Goal: Transaction & Acquisition: Purchase product/service

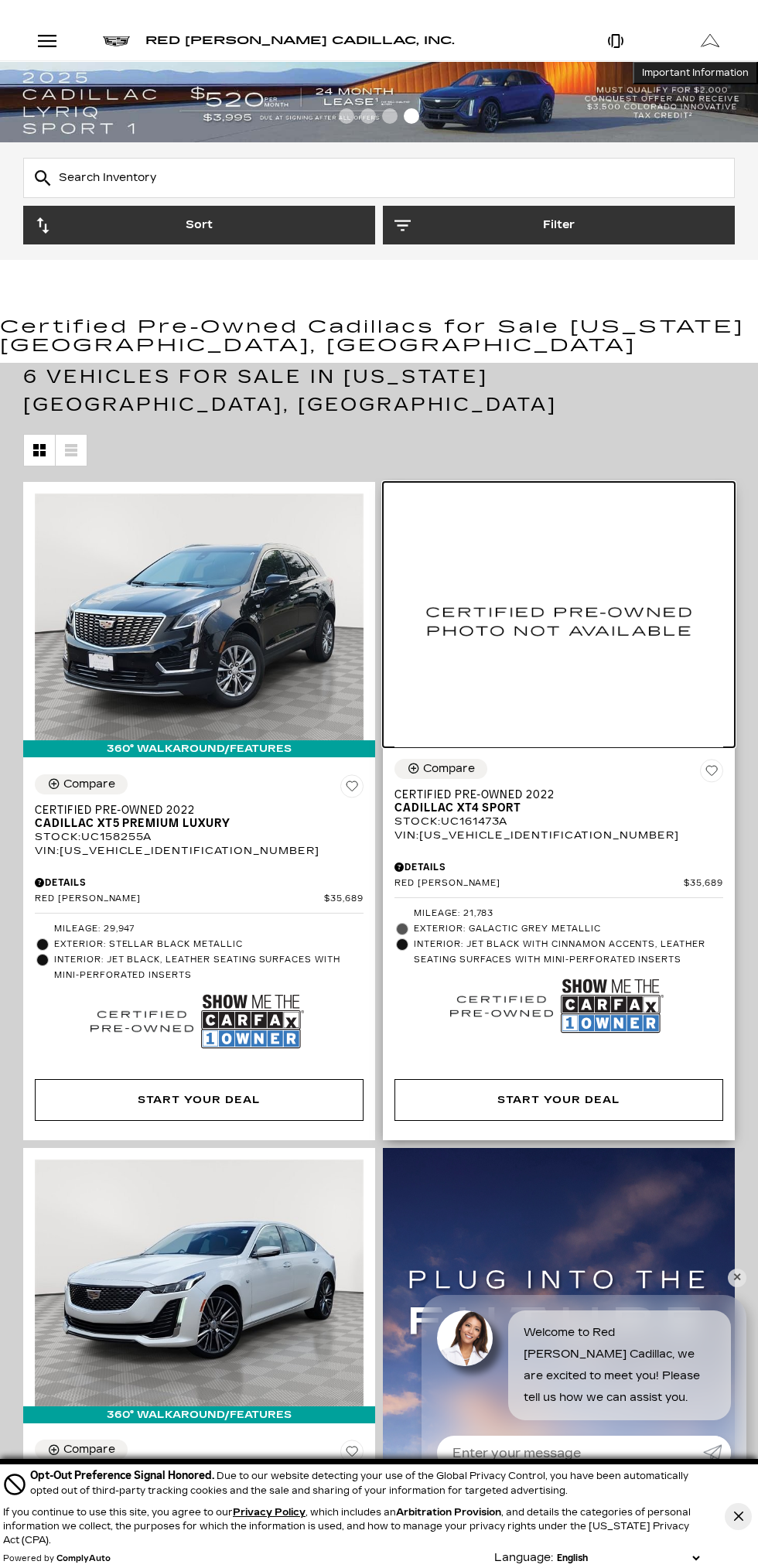
click at [597, 689] on img at bounding box center [558, 620] width 329 height 254
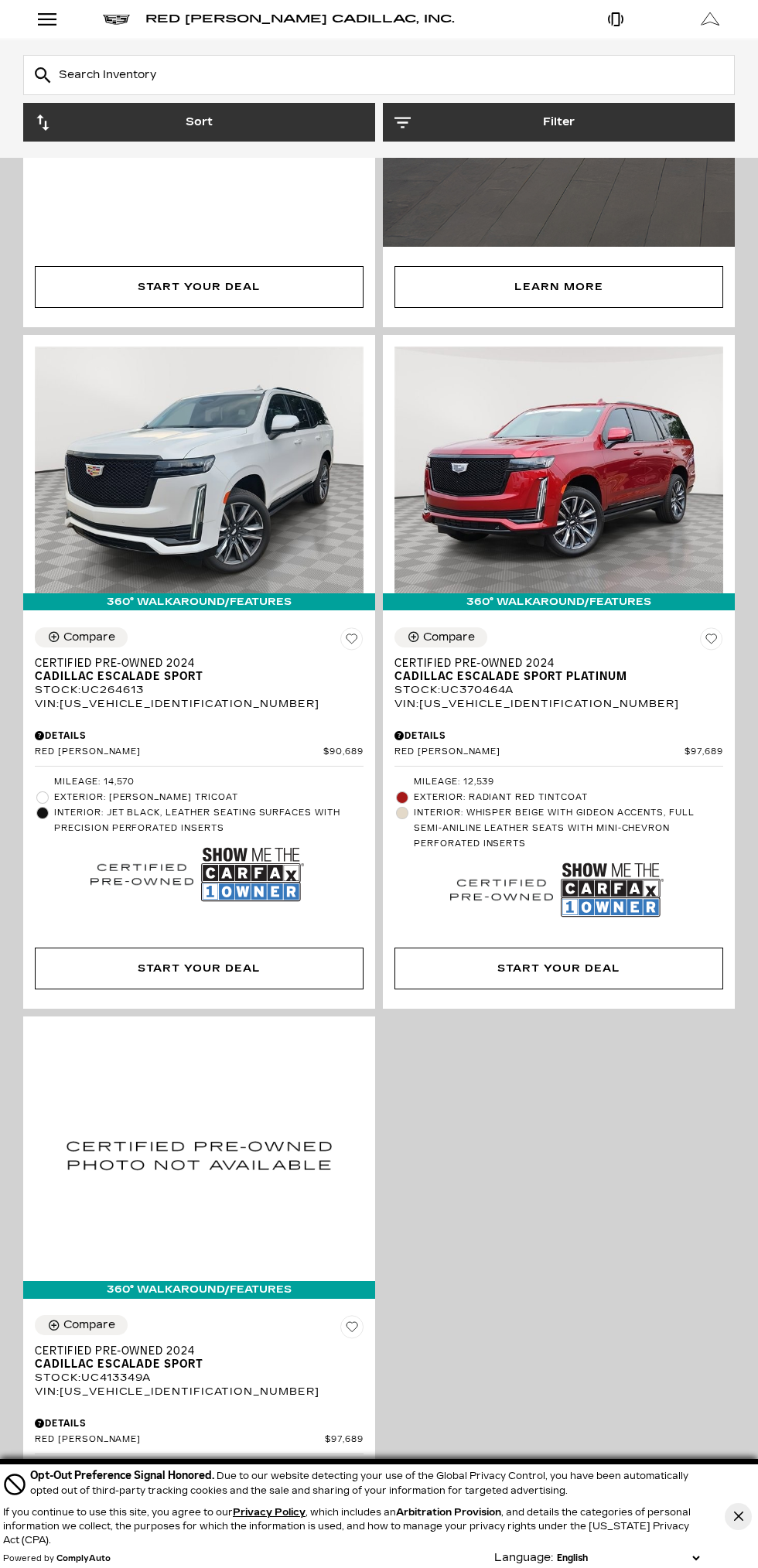
scroll to position [1705, 0]
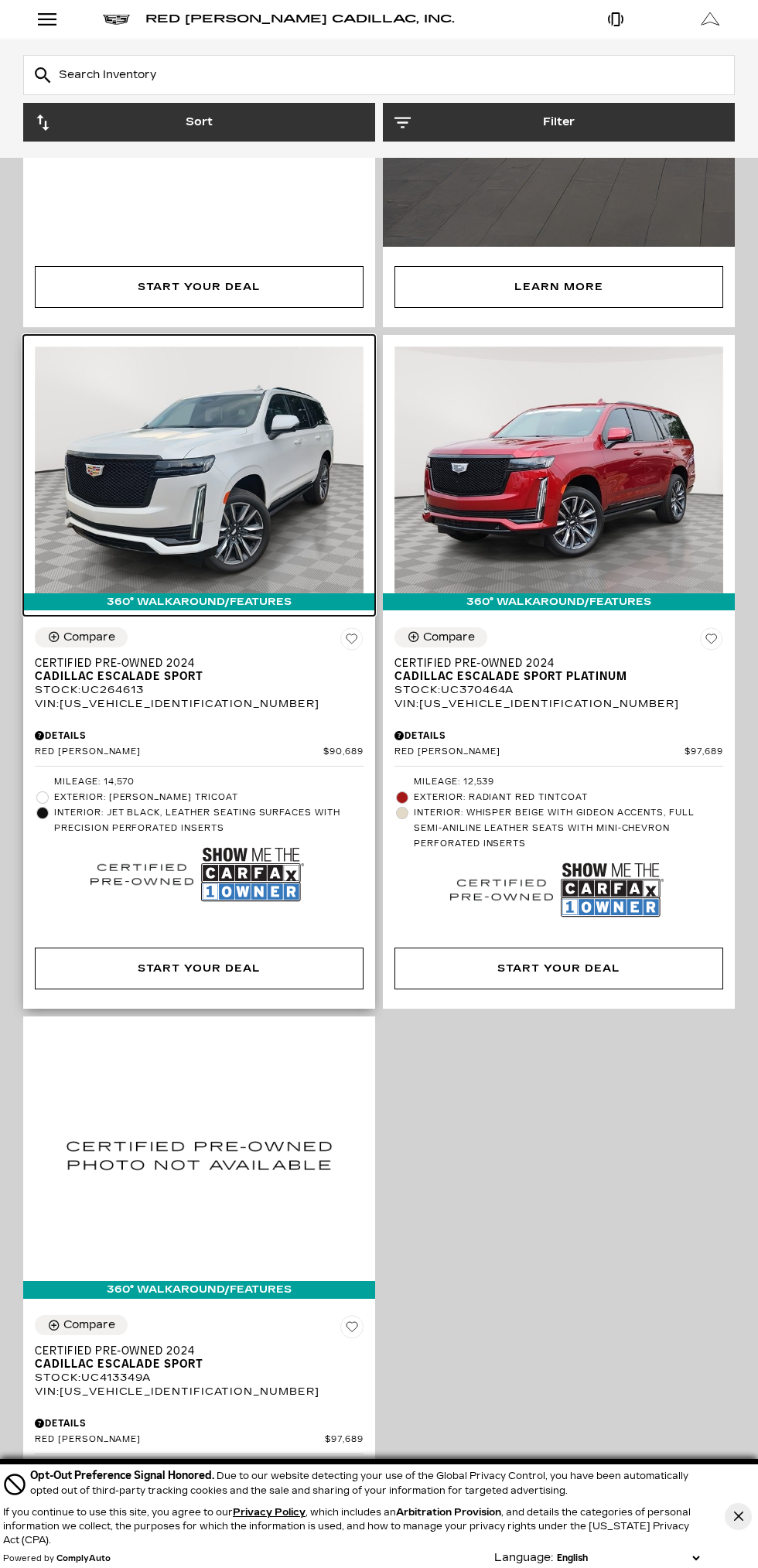
click at [197, 457] on img at bounding box center [199, 470] width 329 height 247
click at [226, 435] on img at bounding box center [199, 470] width 329 height 247
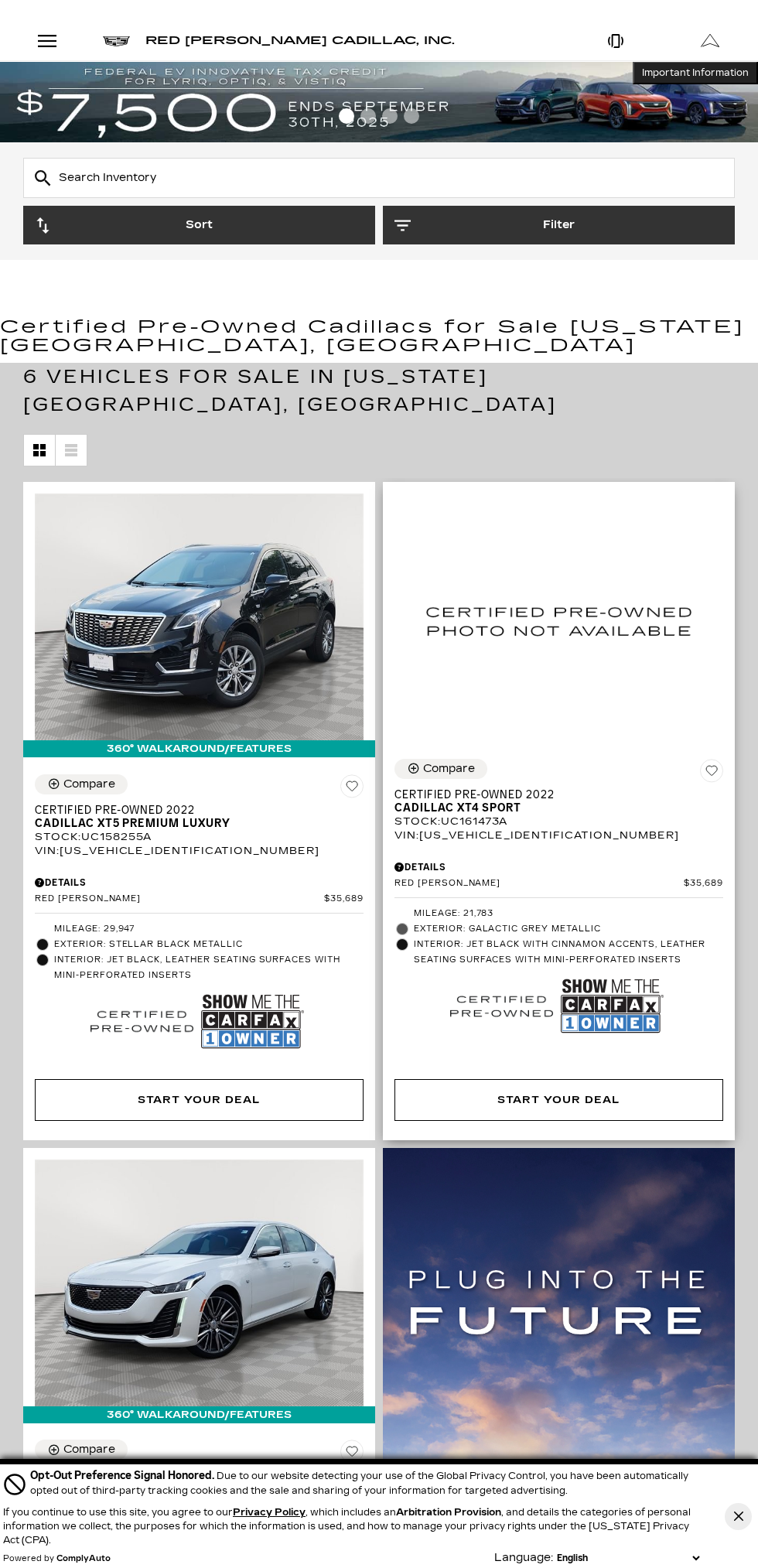
click at [553, 978] on div at bounding box center [502, 1006] width 111 height 57
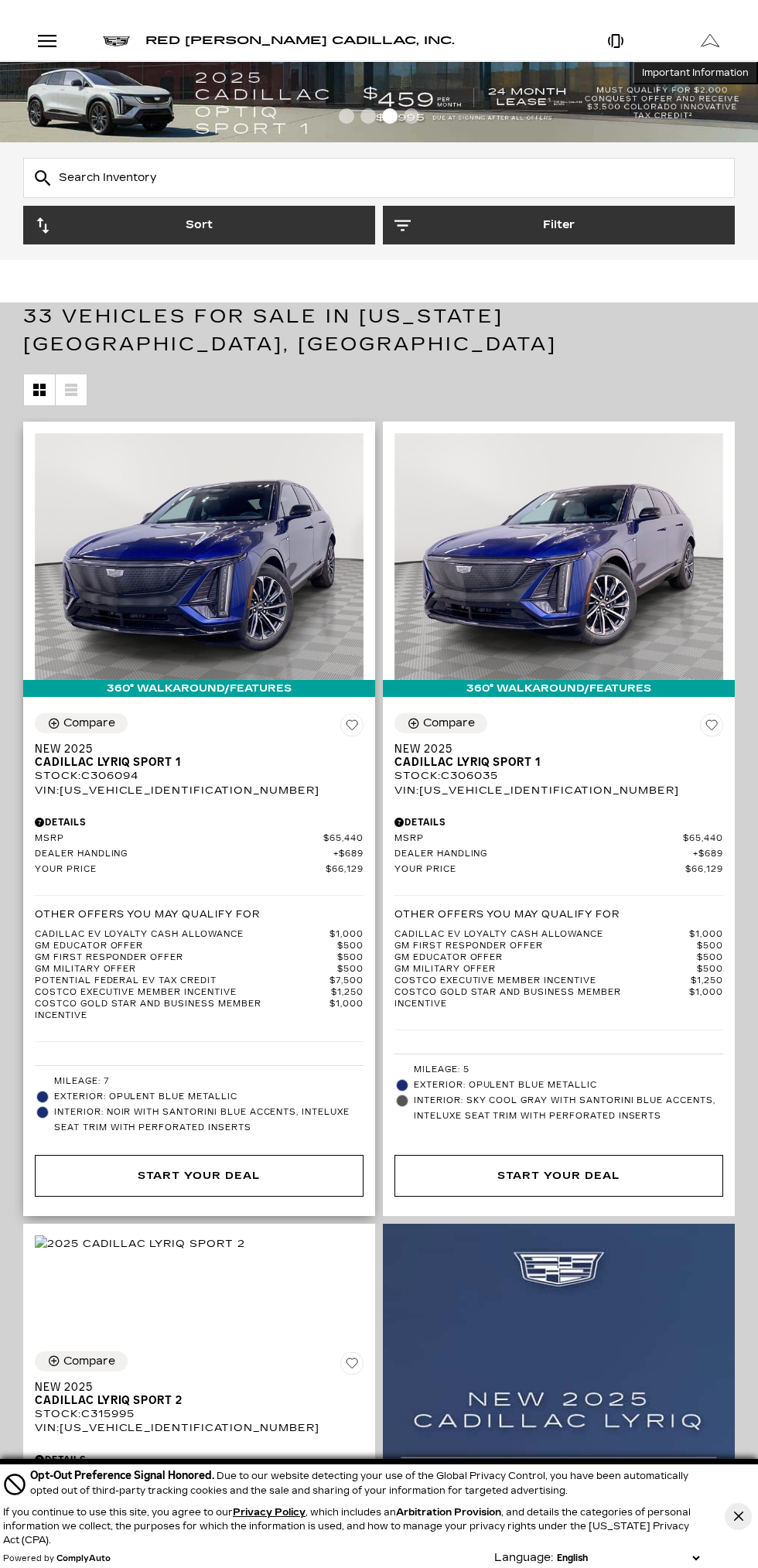
click at [243, 816] on div "Details" at bounding box center [199, 823] width 329 height 14
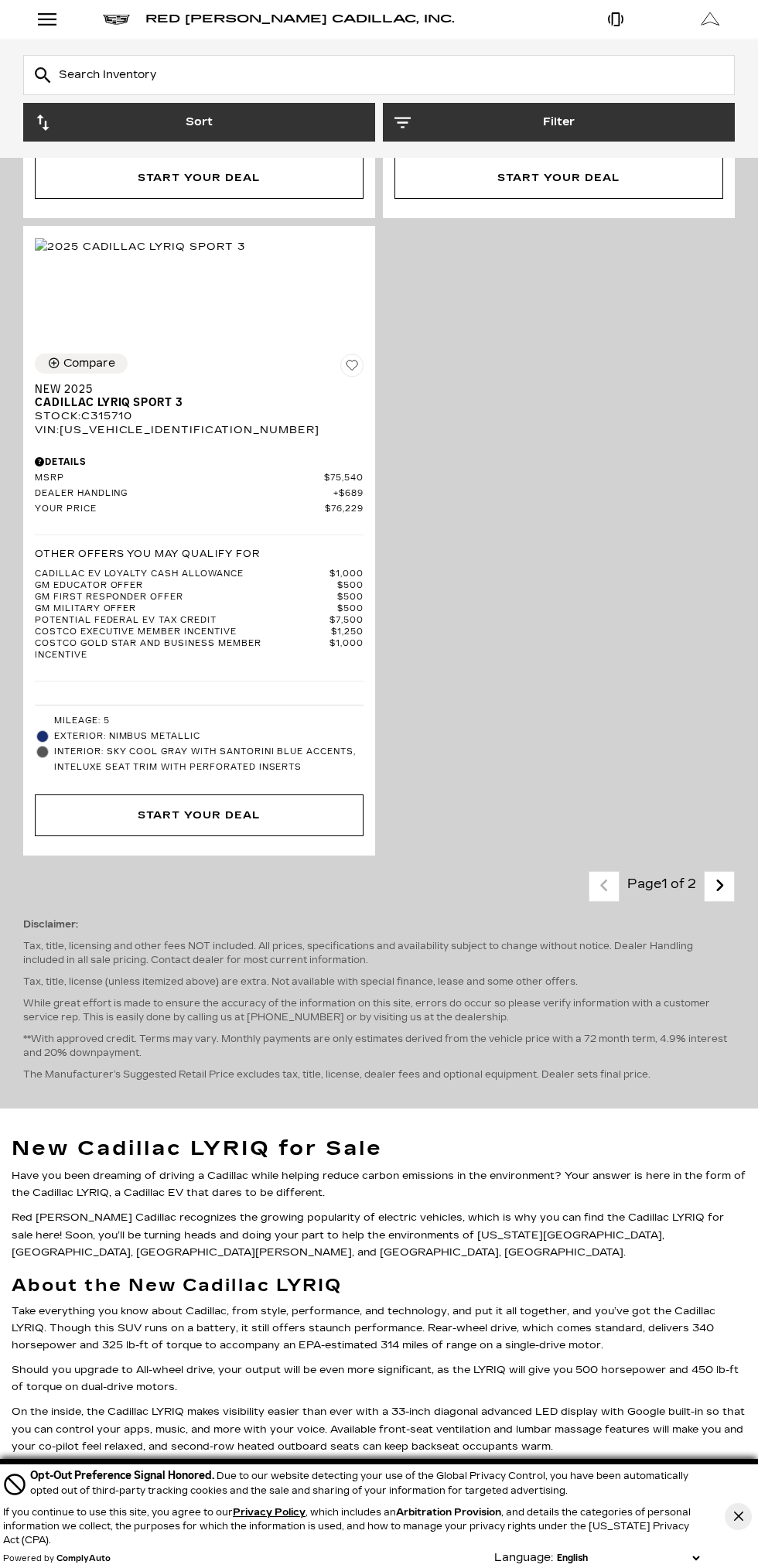
scroll to position [9296, 0]
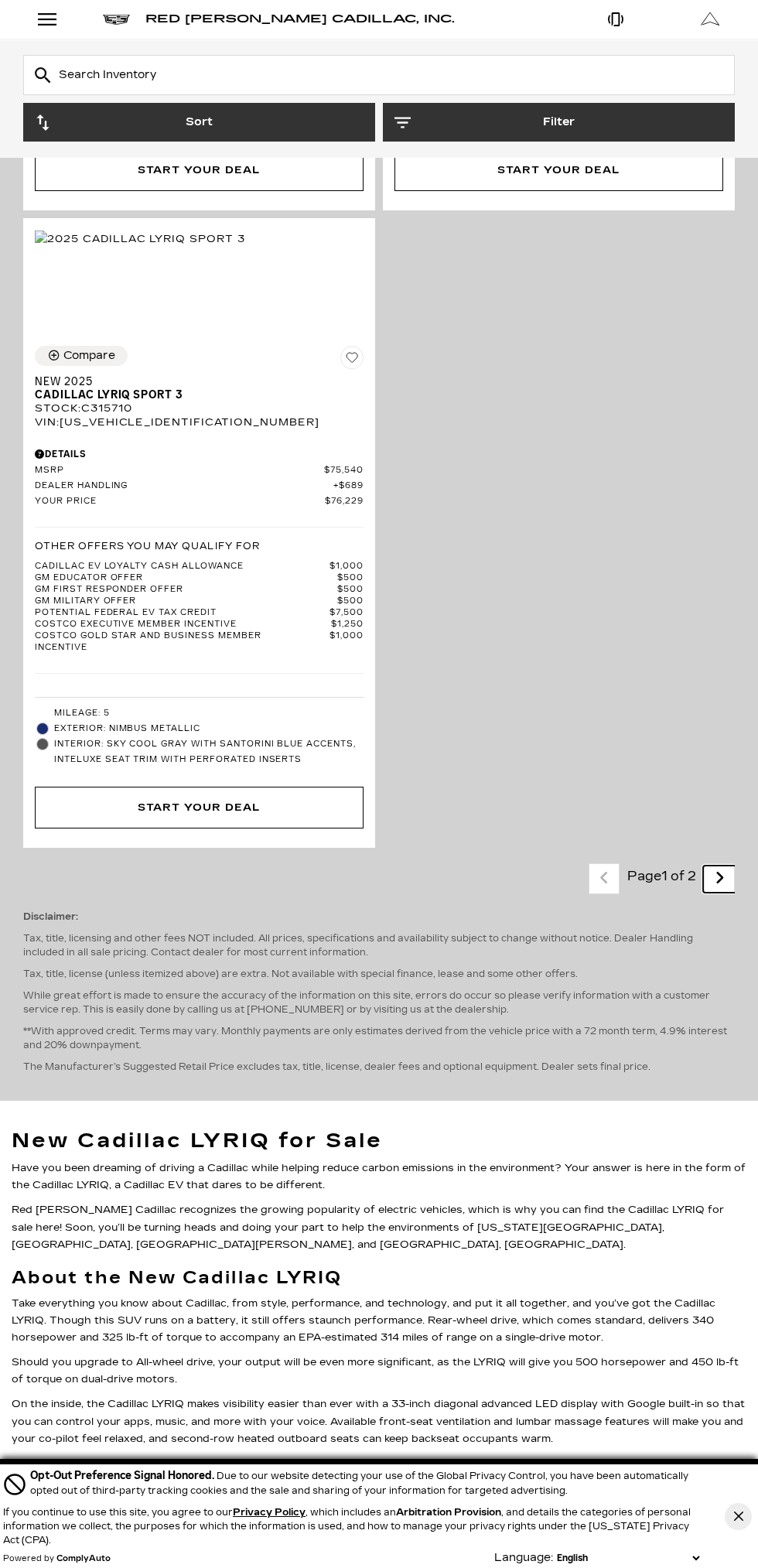
click at [720, 891] on icon "next page" at bounding box center [720, 878] width 10 height 25
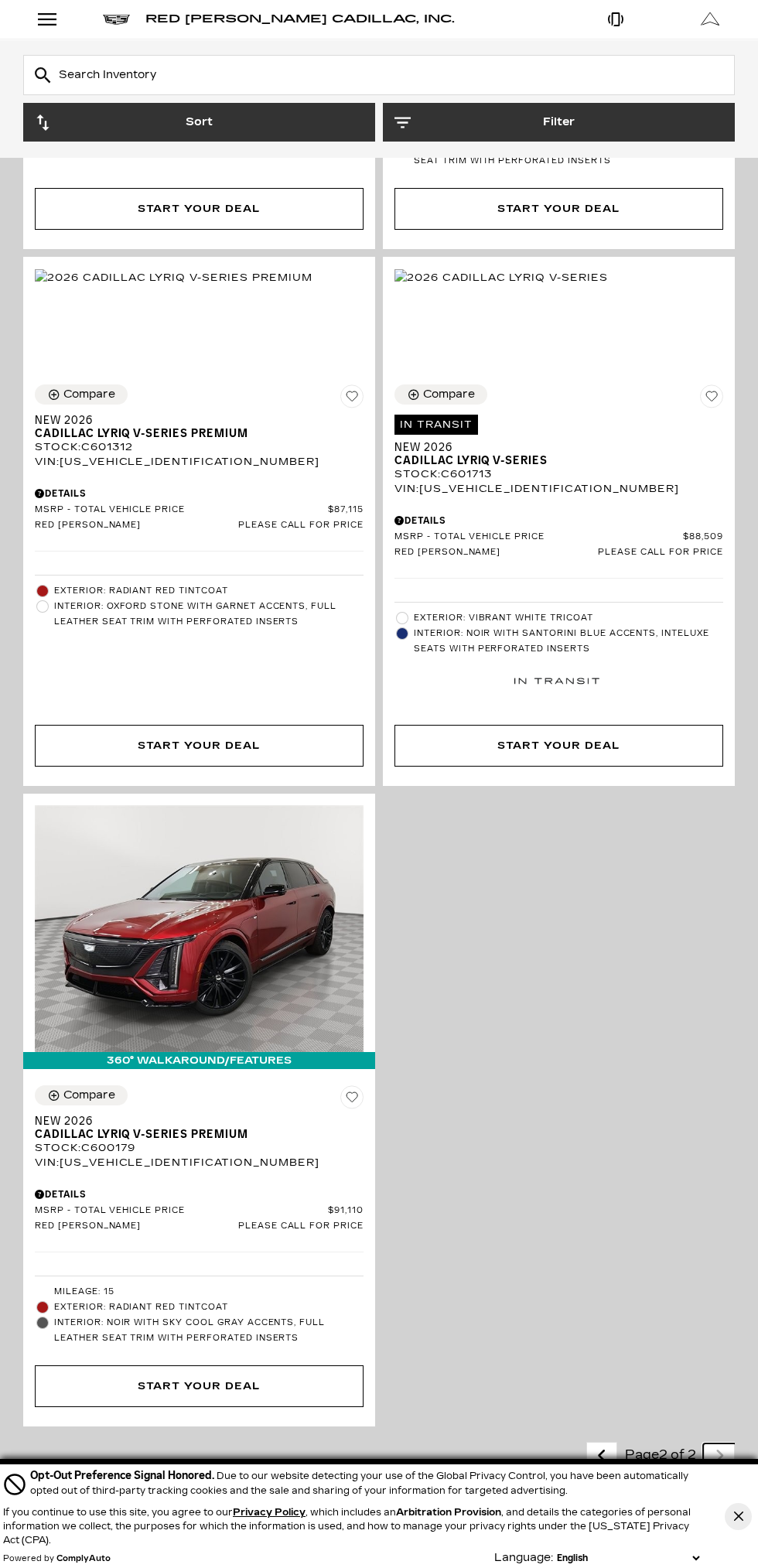
scroll to position [3284, 0]
click at [633, 528] on div "Details" at bounding box center [558, 521] width 329 height 14
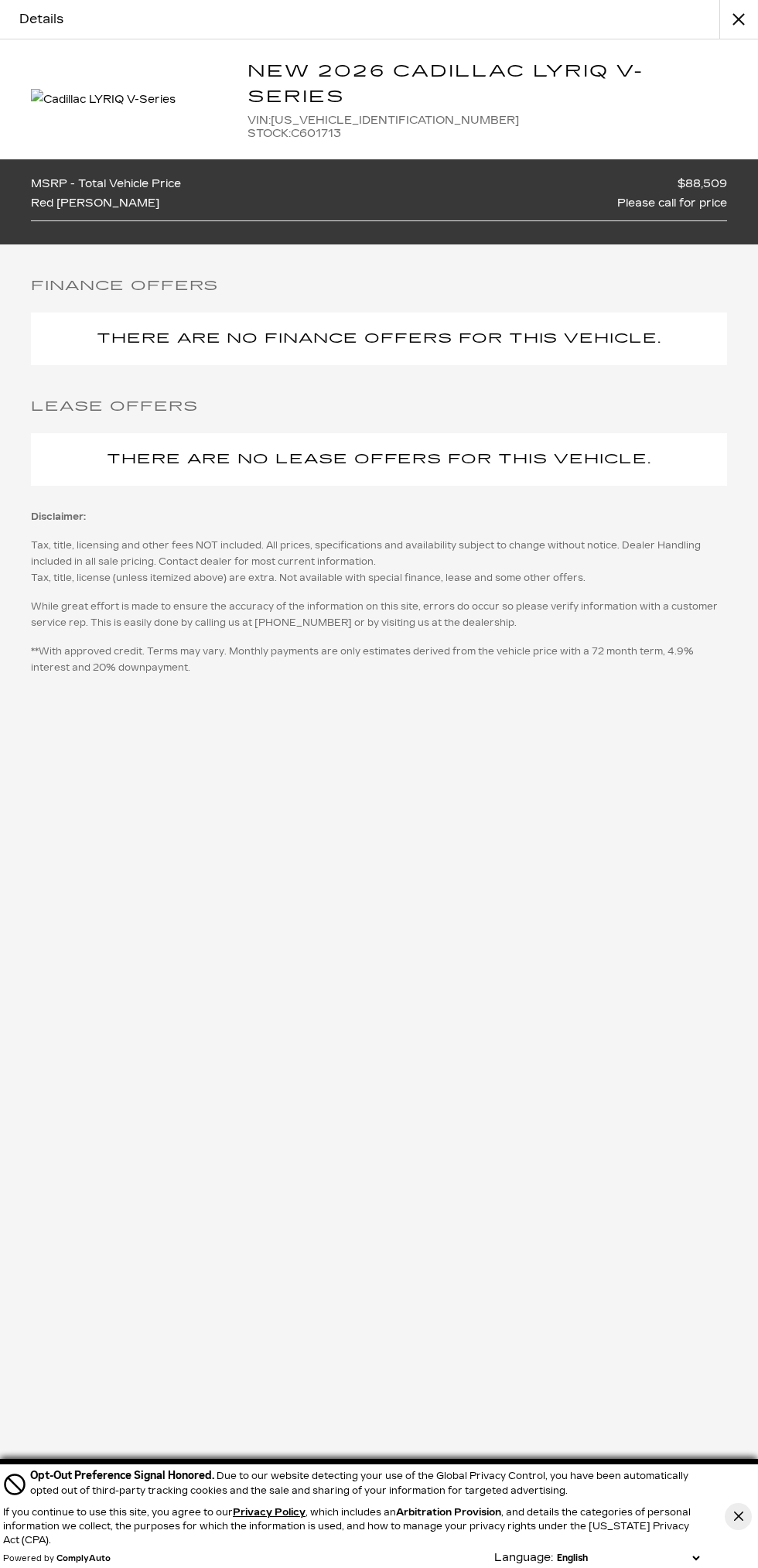
click at [447, 127] on span "VIN: 1GYXPZRL8TZ601713" at bounding box center [487, 120] width 479 height 13
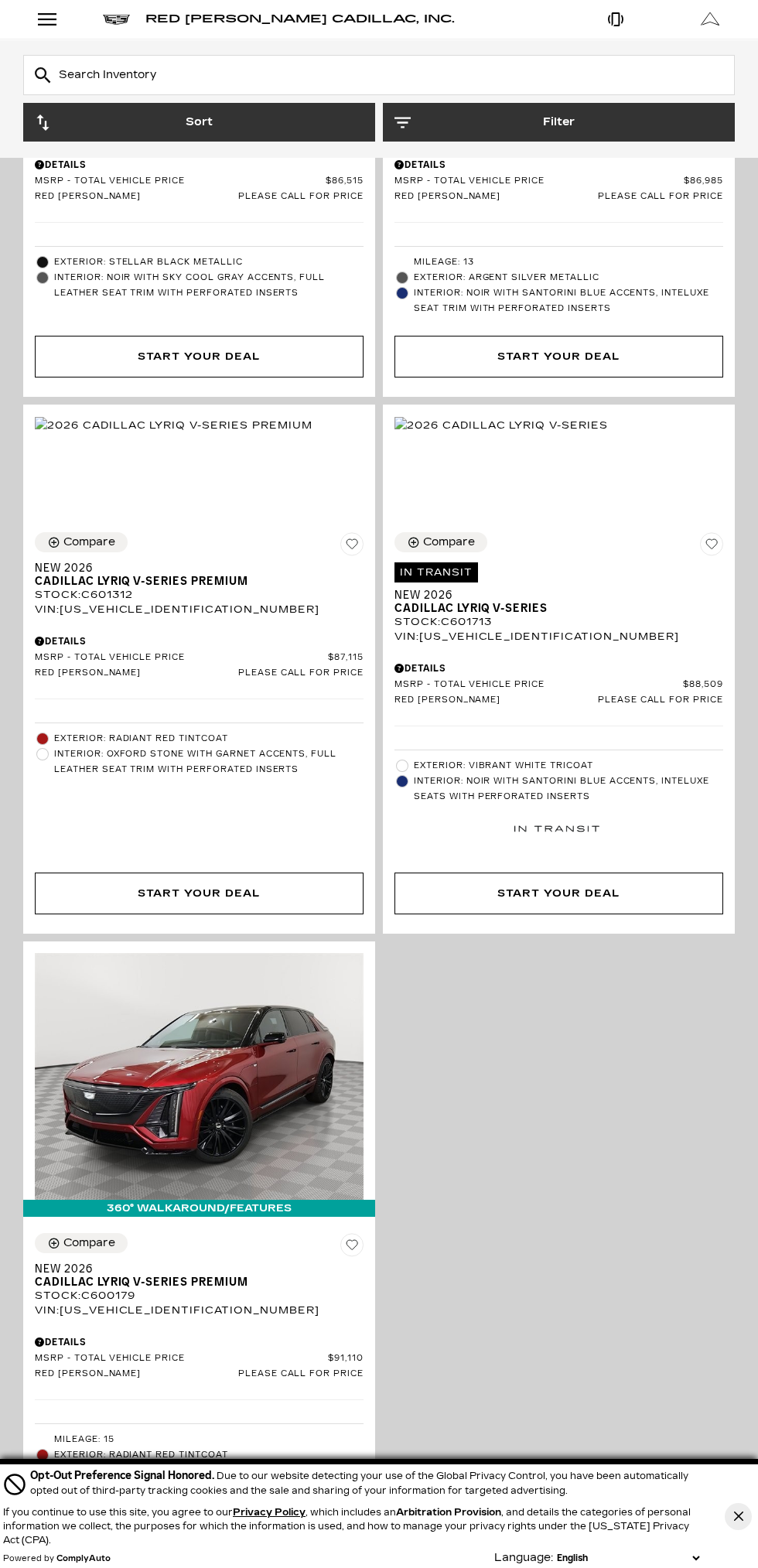
scroll to position [3197, 0]
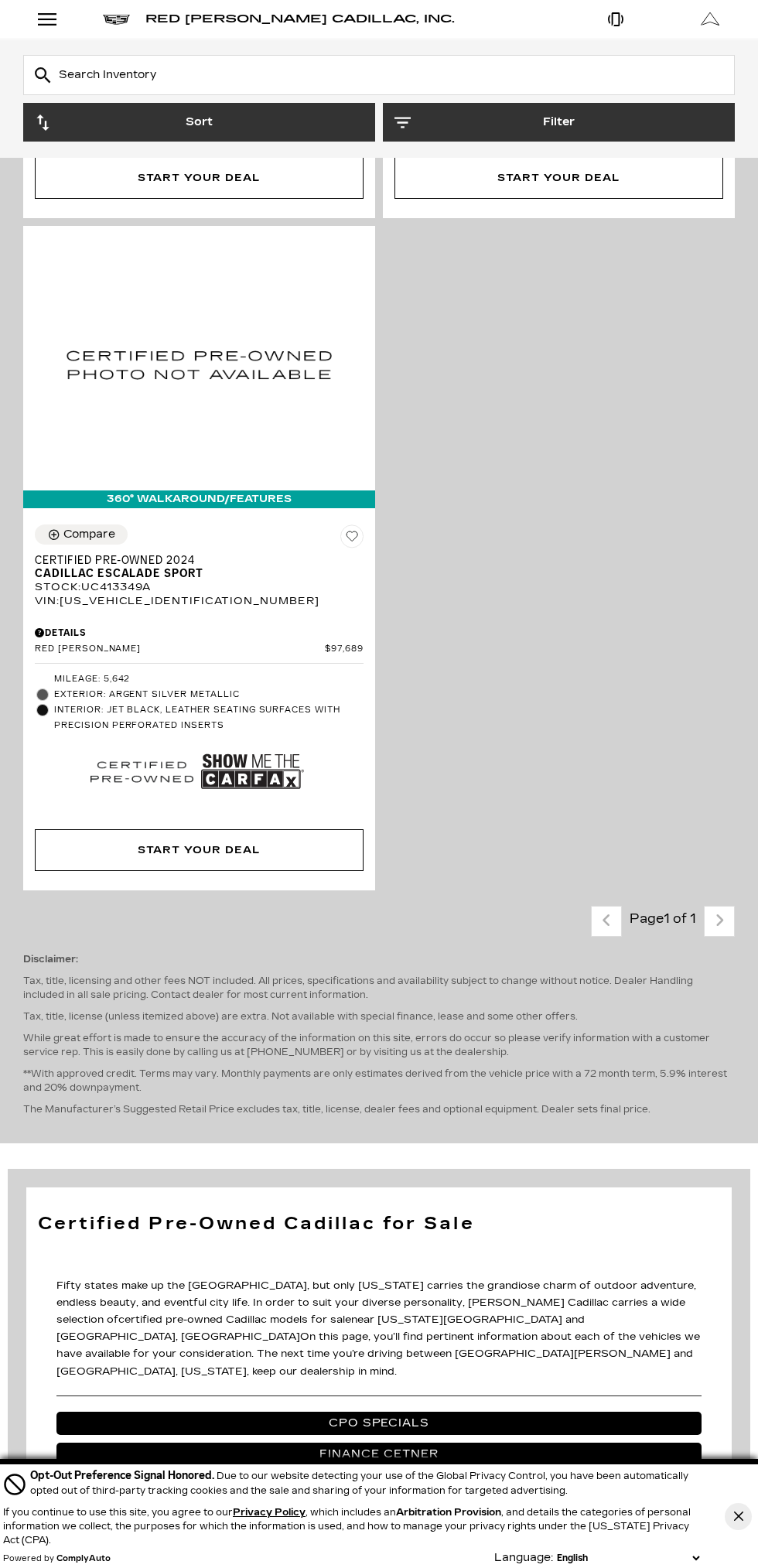
scroll to position [2501, 0]
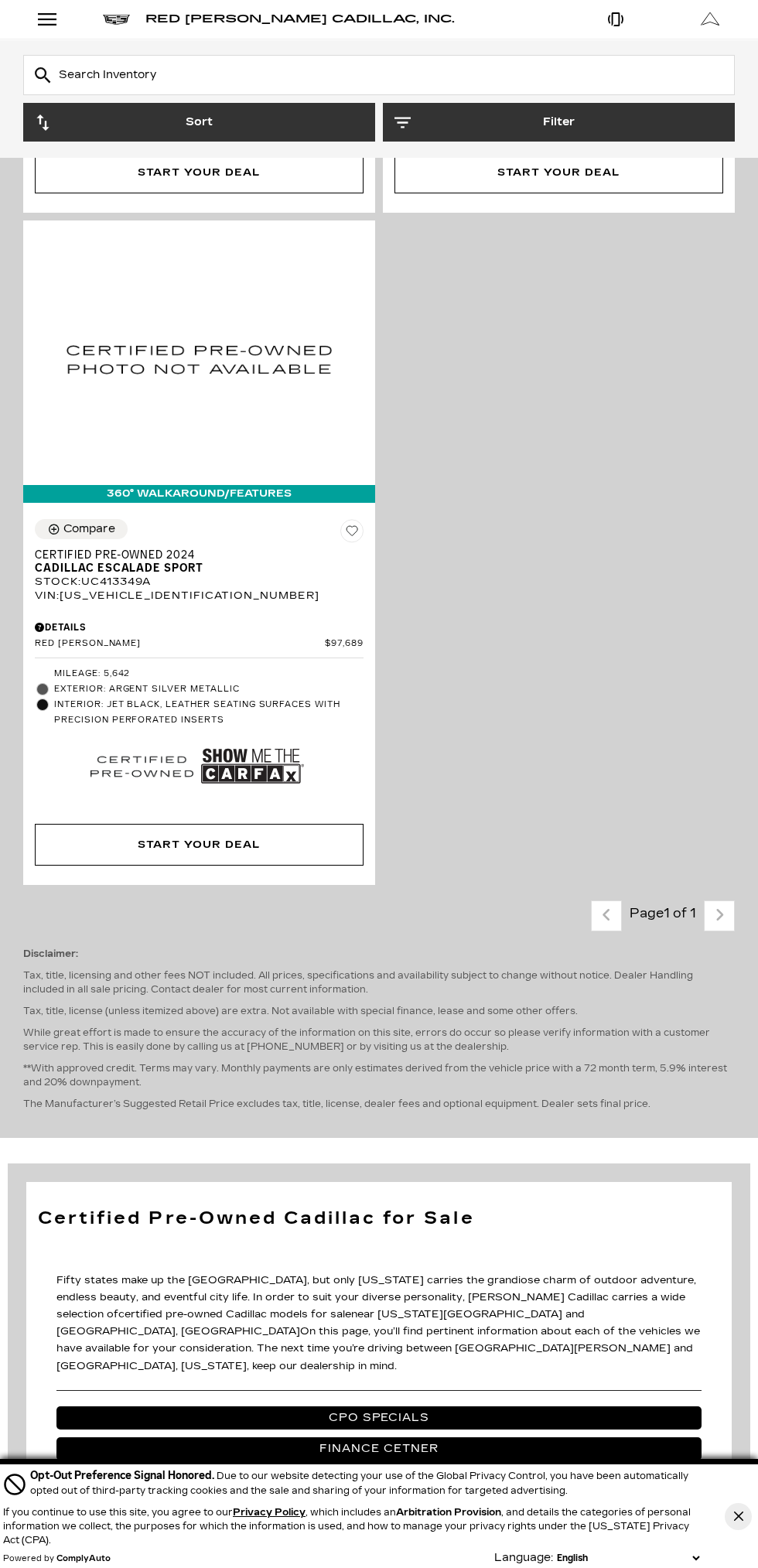
click at [722, 931] on div "Disclaimer: Tax, title, licensing and other fees NOT included. All prices, spec…" at bounding box center [379, 1029] width 712 height 195
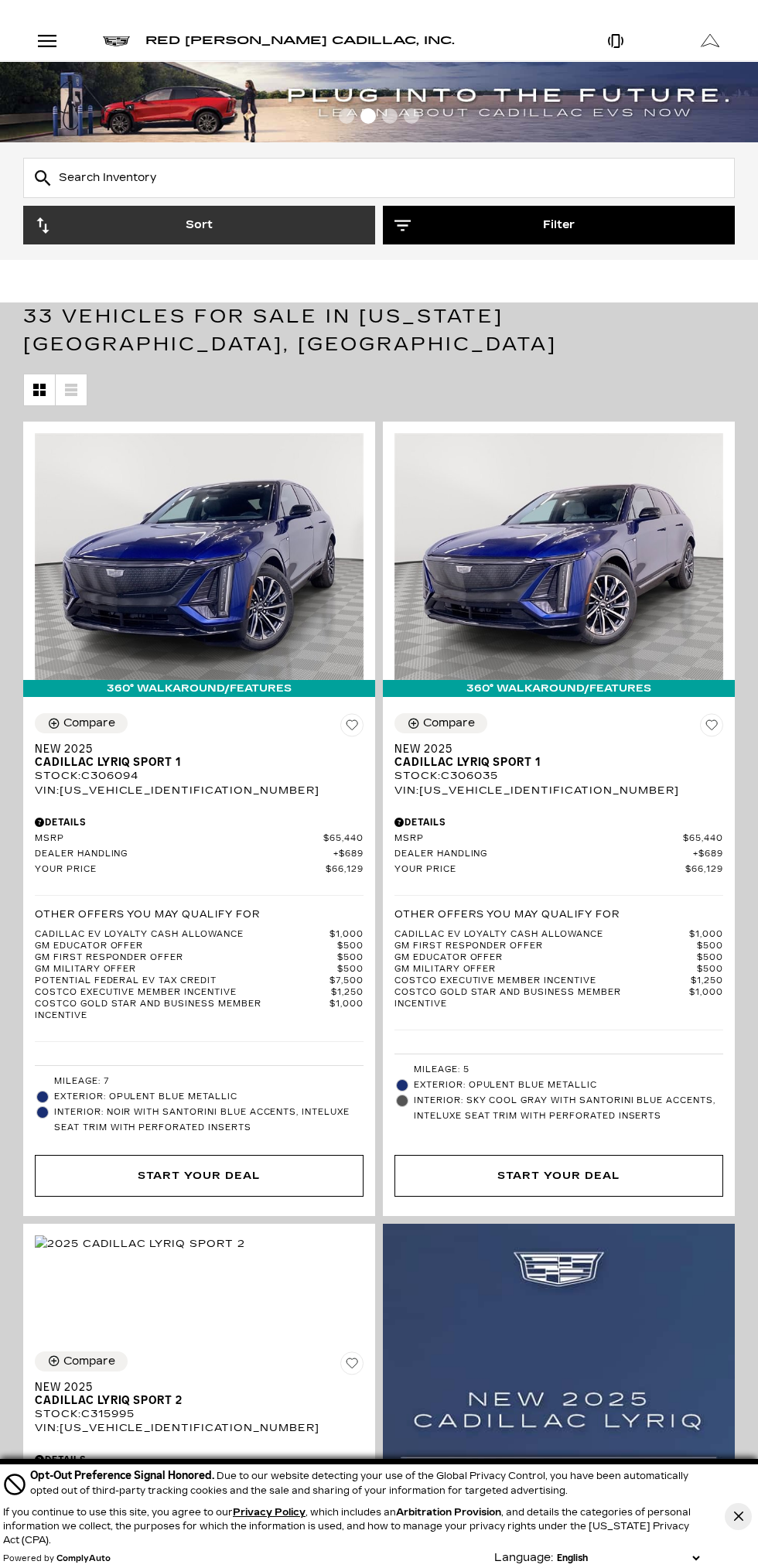
click at [559, 225] on button "Filter" at bounding box center [559, 226] width 352 height 39
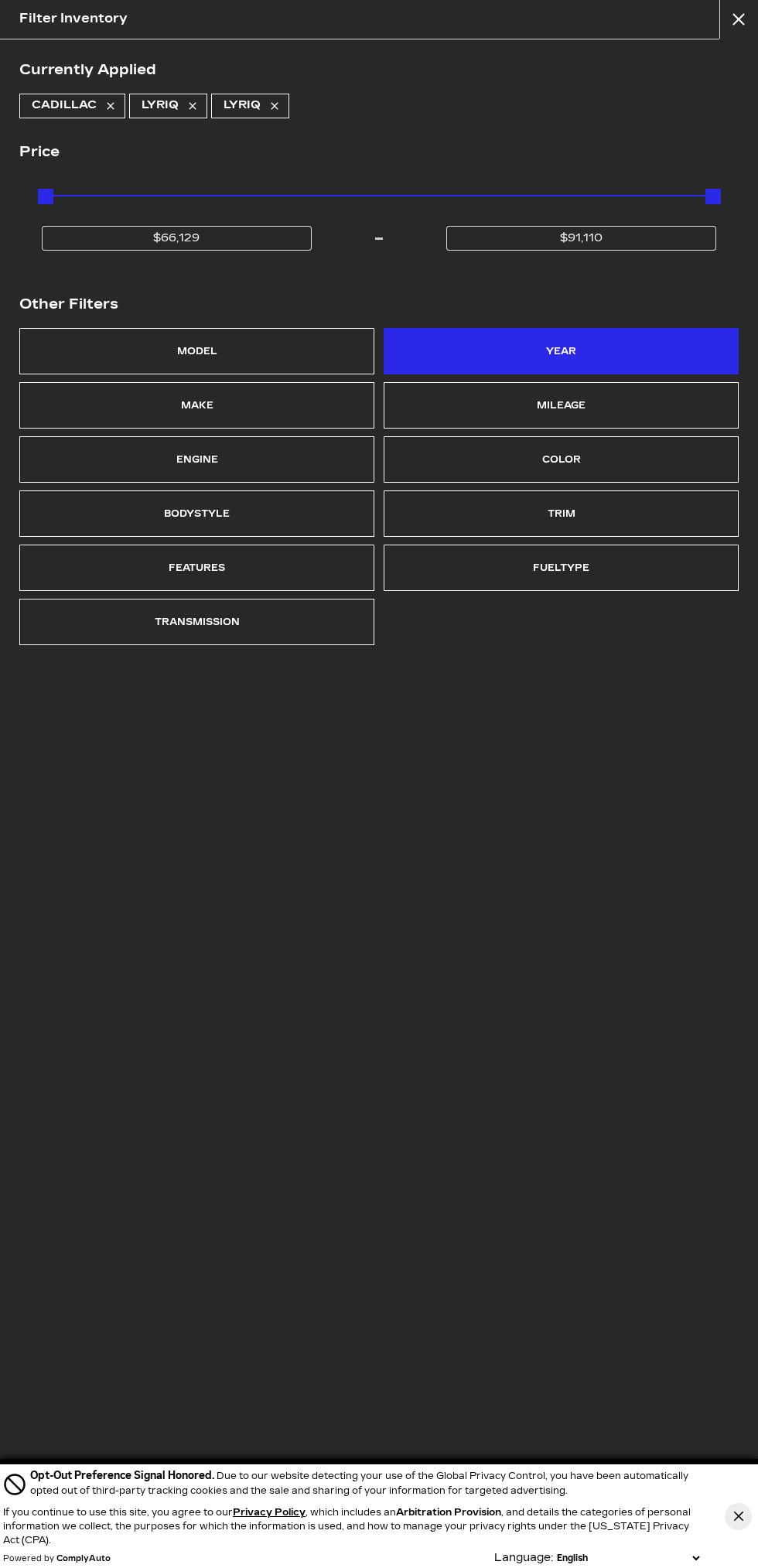
click at [610, 360] on div "Year" at bounding box center [561, 350] width 355 height 46
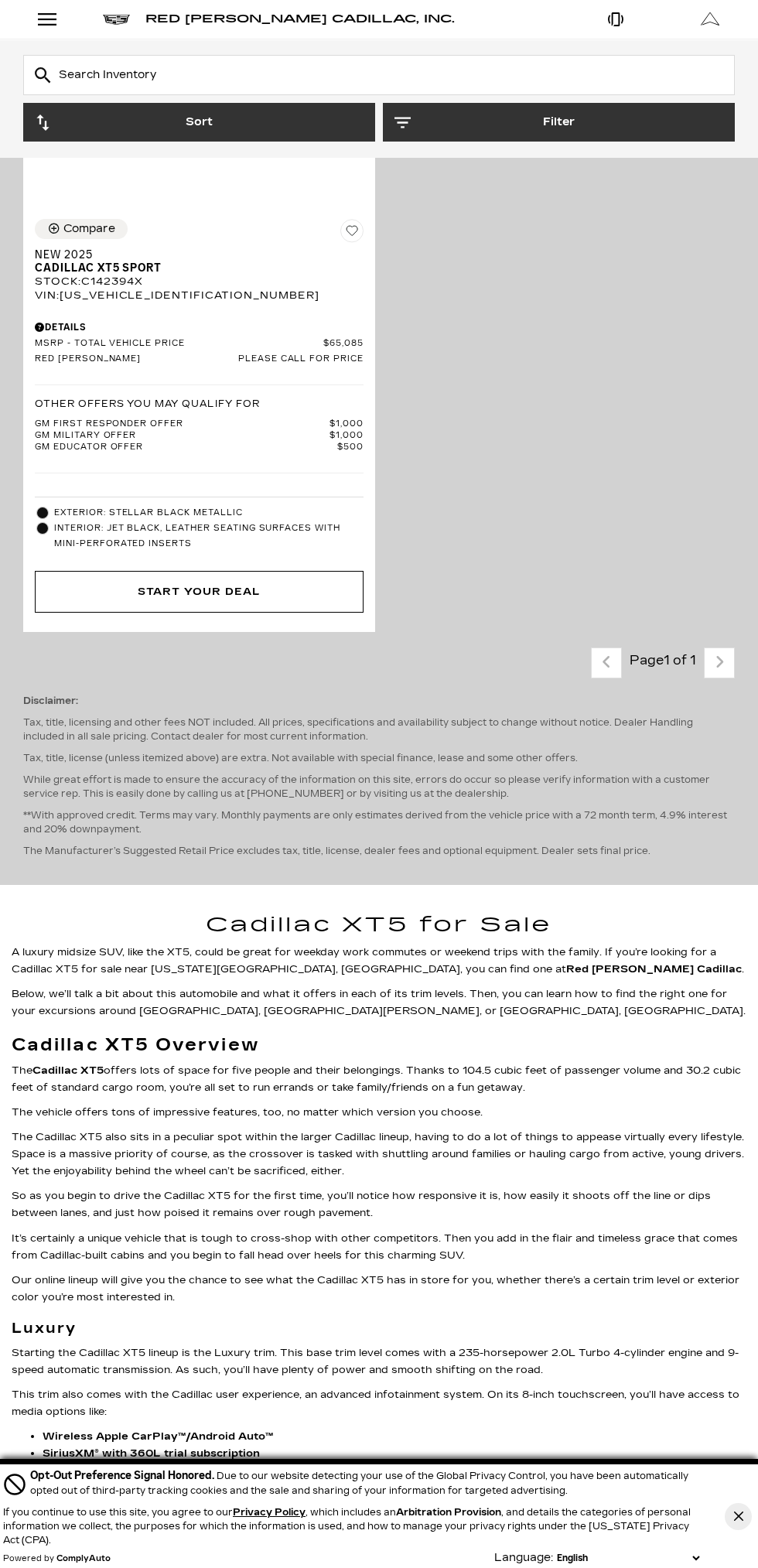
scroll to position [3616, 0]
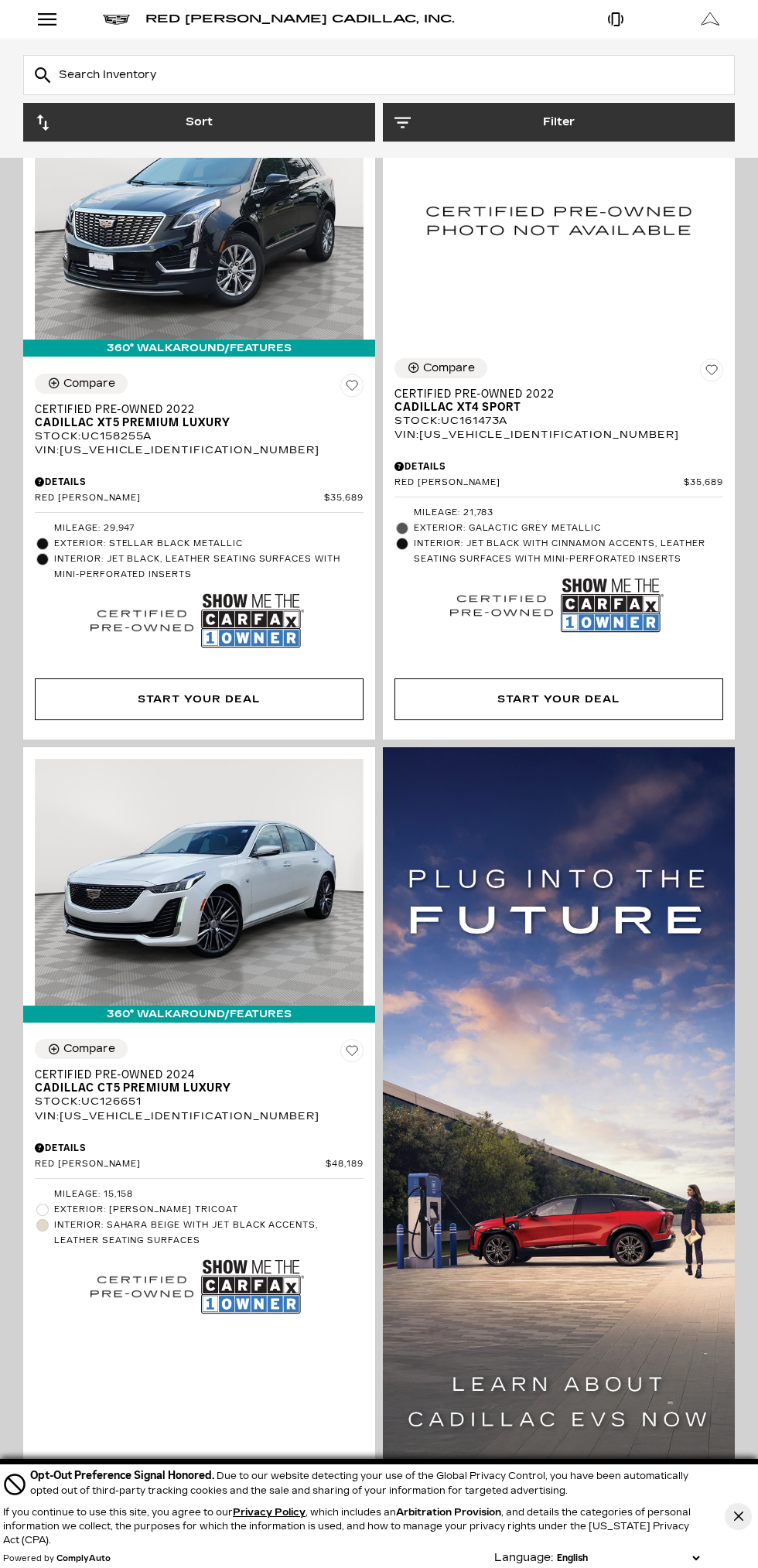
scroll to position [408, 0]
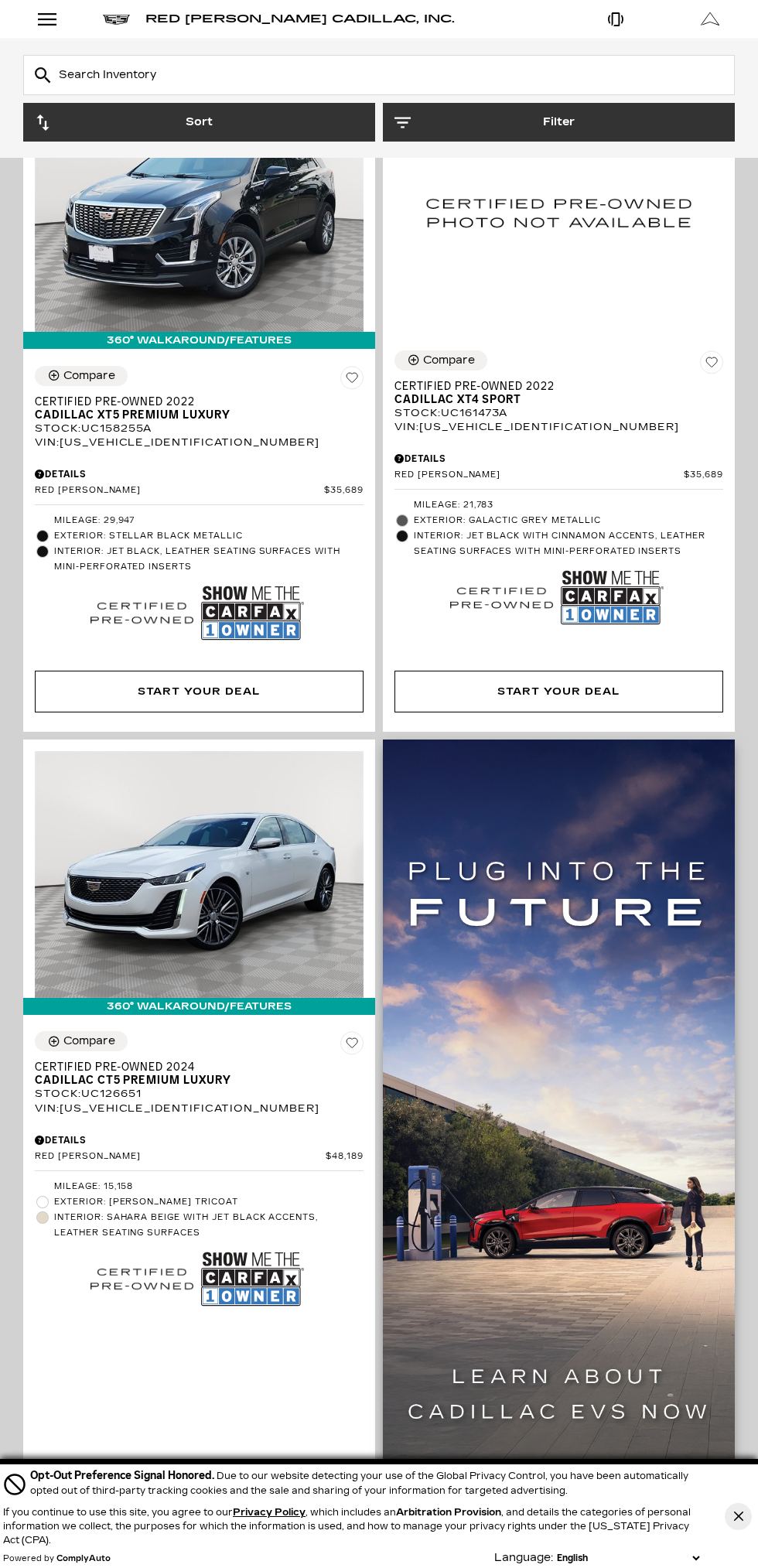
click at [493, 1071] on img at bounding box center [559, 1141] width 352 height 805
click at [548, 988] on img at bounding box center [559, 1141] width 352 height 805
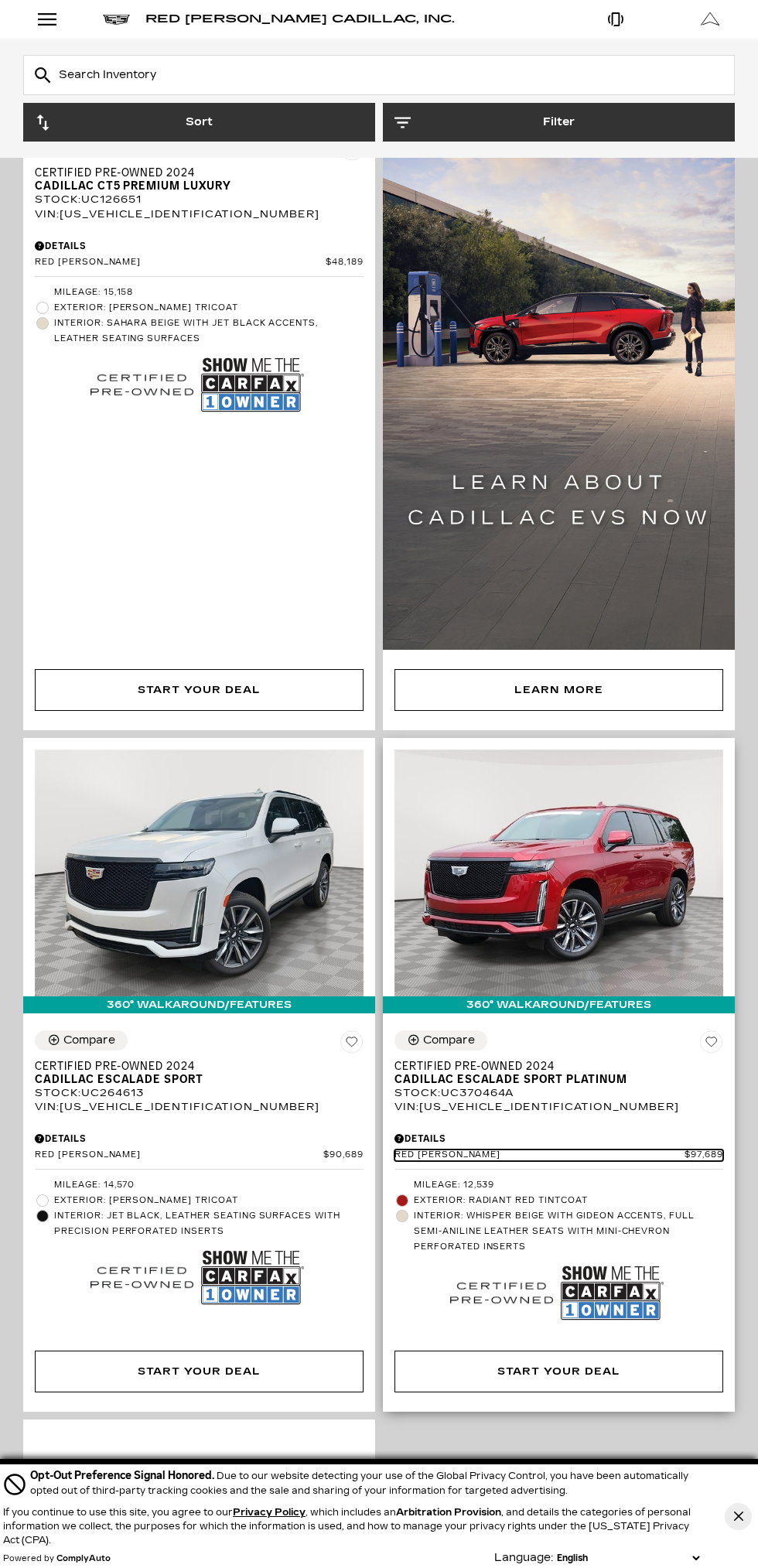
scroll to position [1304, 0]
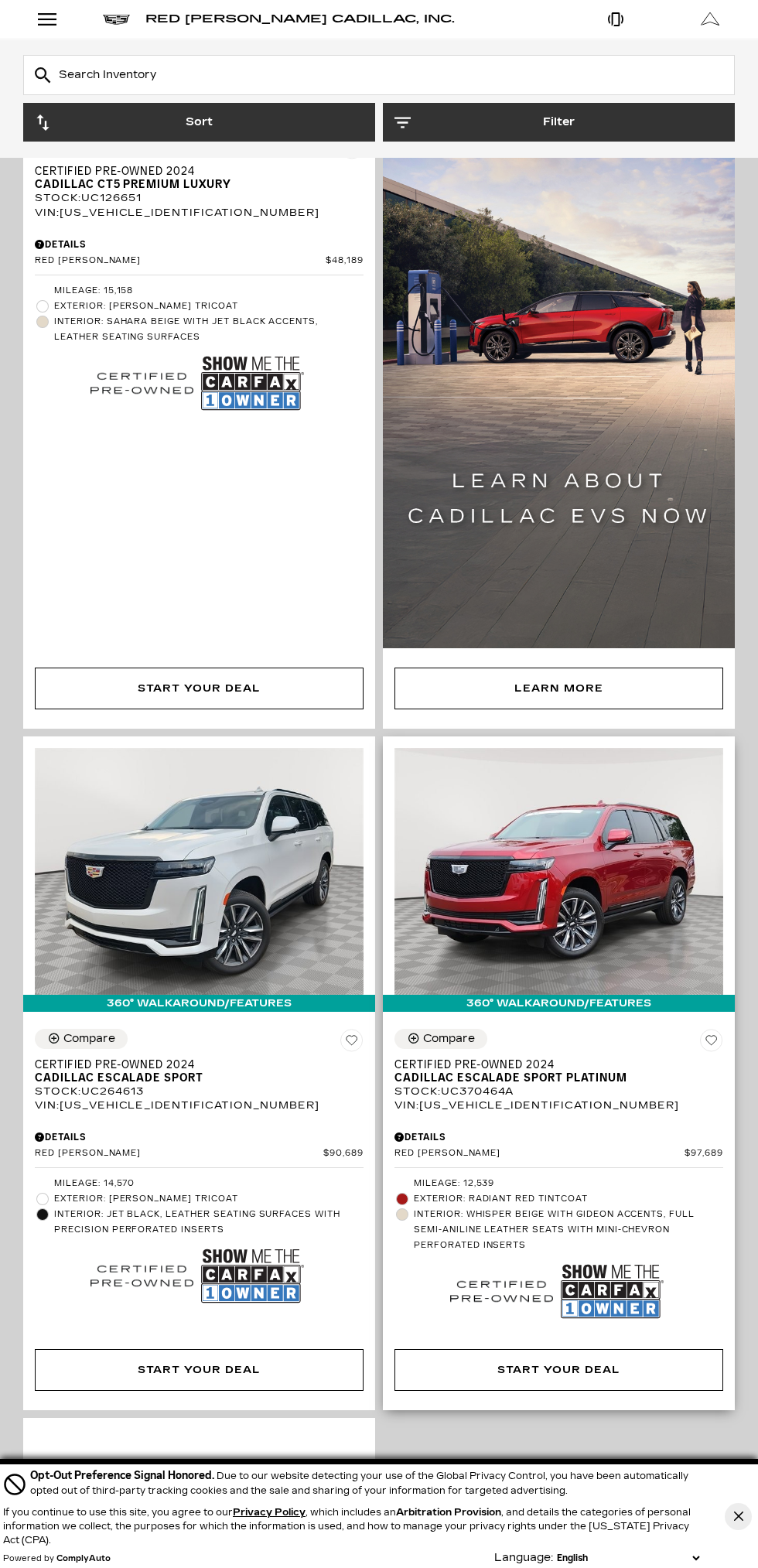
click at [691, 1130] on div "Details" at bounding box center [558, 1137] width 329 height 14
